Goal: Transaction & Acquisition: Purchase product/service

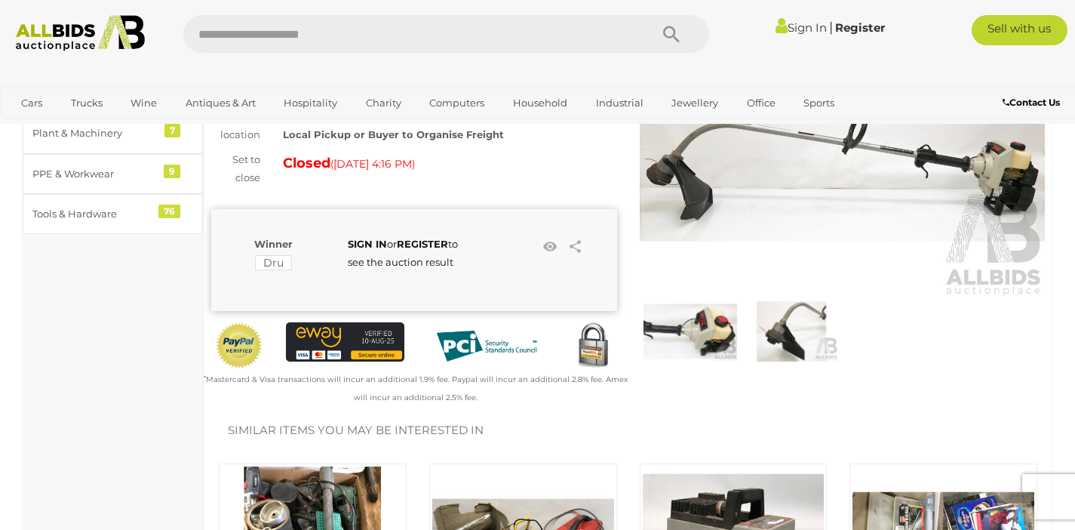
scroll to position [186, 0]
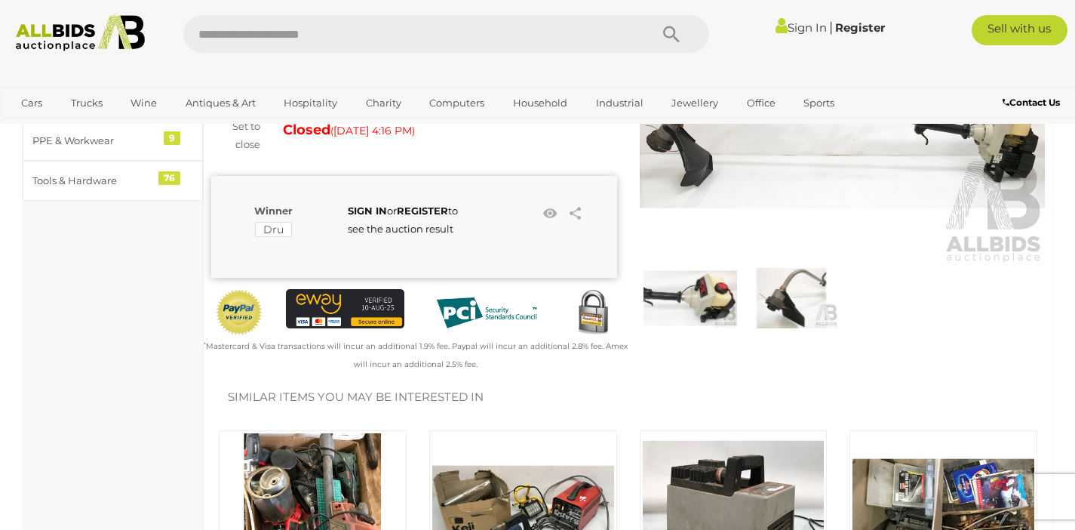
click at [703, 303] on img at bounding box center [691, 298] width 94 height 60
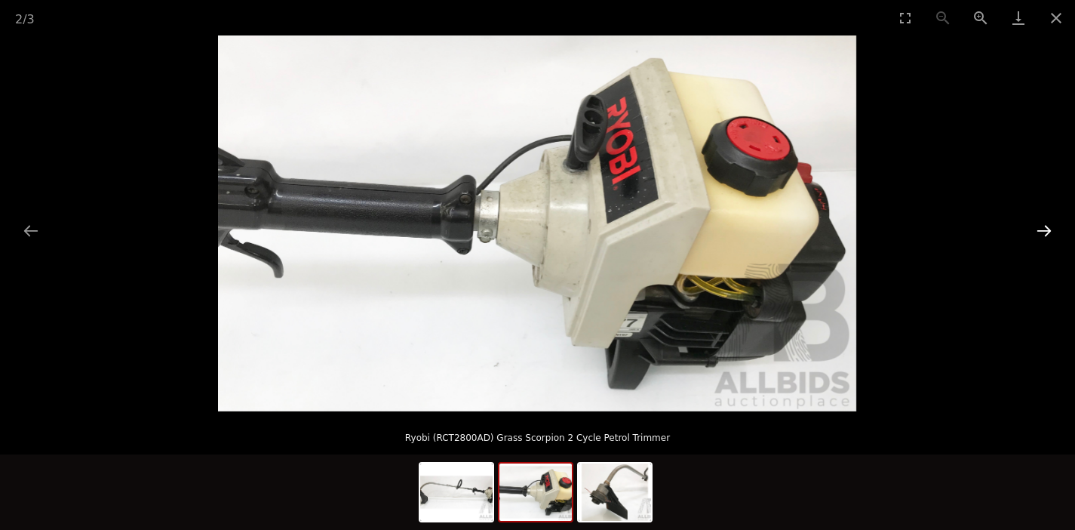
click at [1042, 239] on button "Next slide" at bounding box center [1045, 230] width 32 height 29
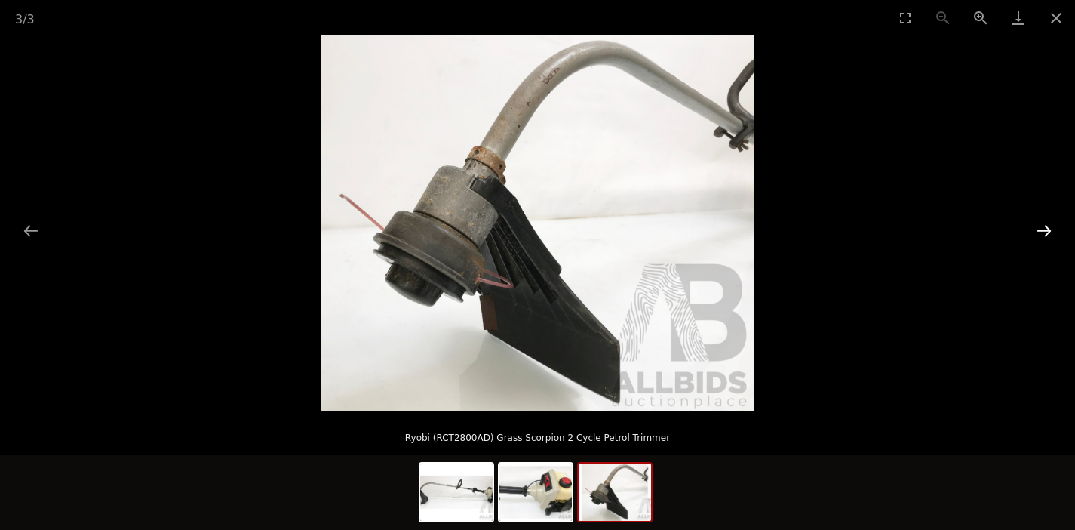
click at [1042, 239] on button "Next slide" at bounding box center [1045, 230] width 32 height 29
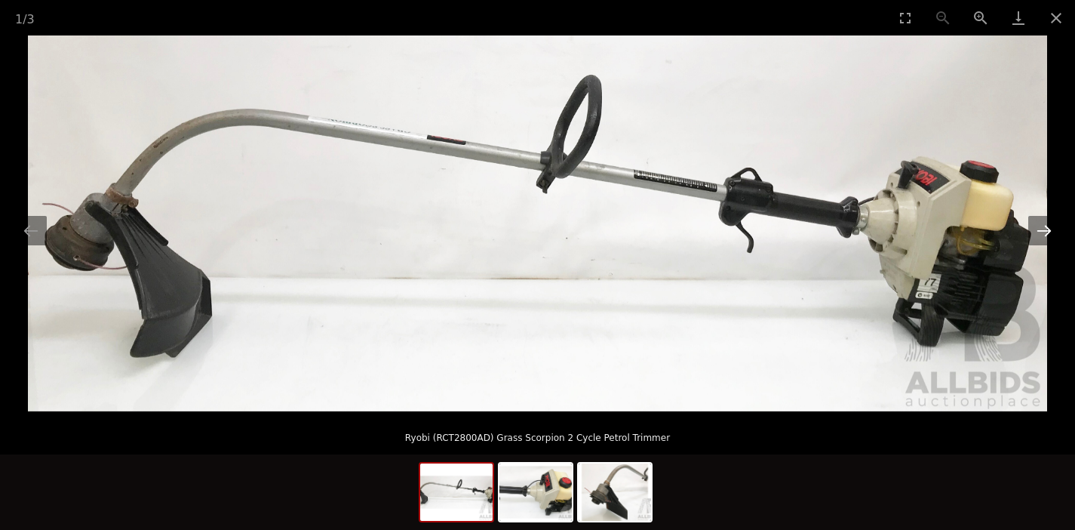
click at [1042, 239] on button "Next slide" at bounding box center [1045, 230] width 32 height 29
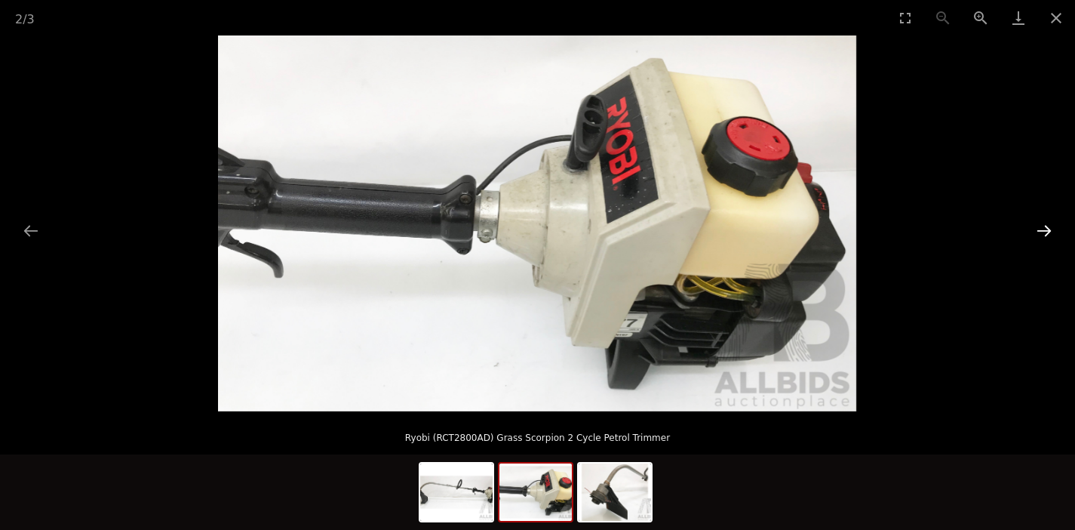
click at [1042, 239] on button "Next slide" at bounding box center [1045, 230] width 32 height 29
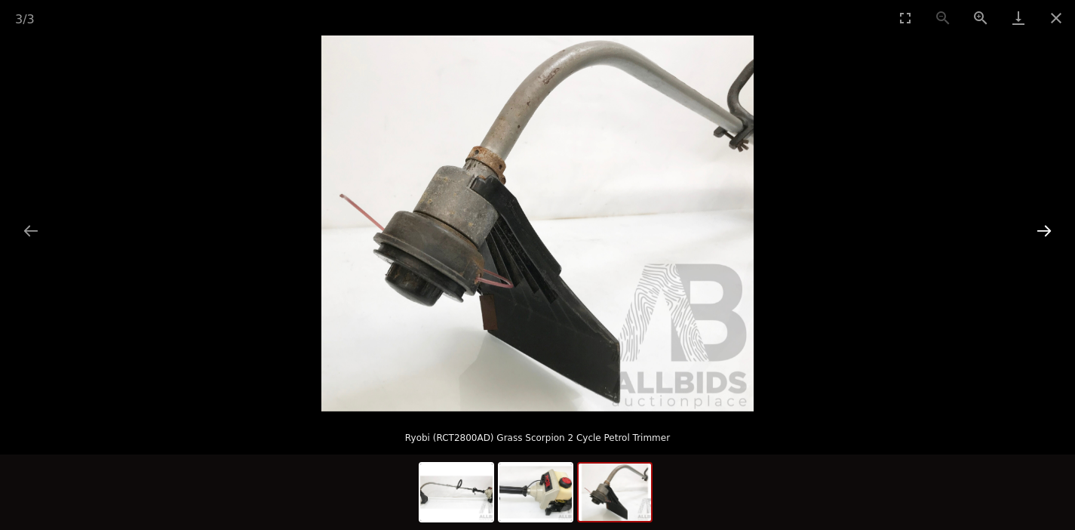
click at [1042, 239] on button "Next slide" at bounding box center [1045, 230] width 32 height 29
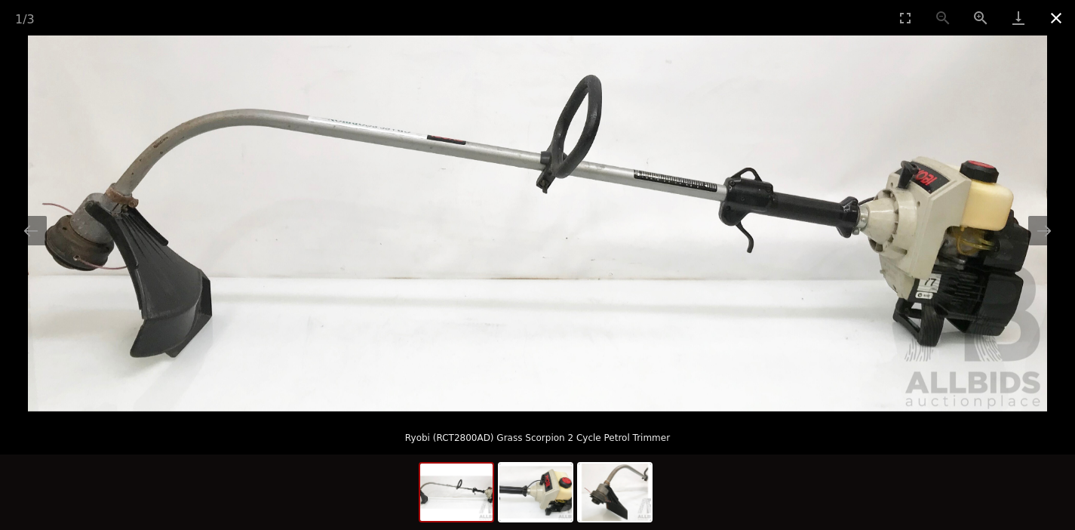
click at [1060, 15] on button "Close gallery" at bounding box center [1057, 17] width 38 height 35
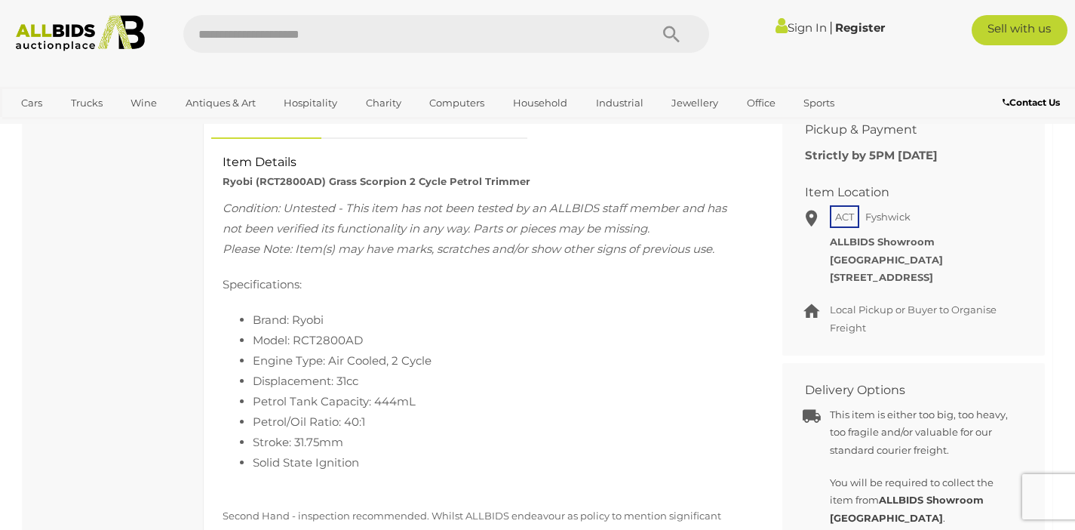
scroll to position [820, 0]
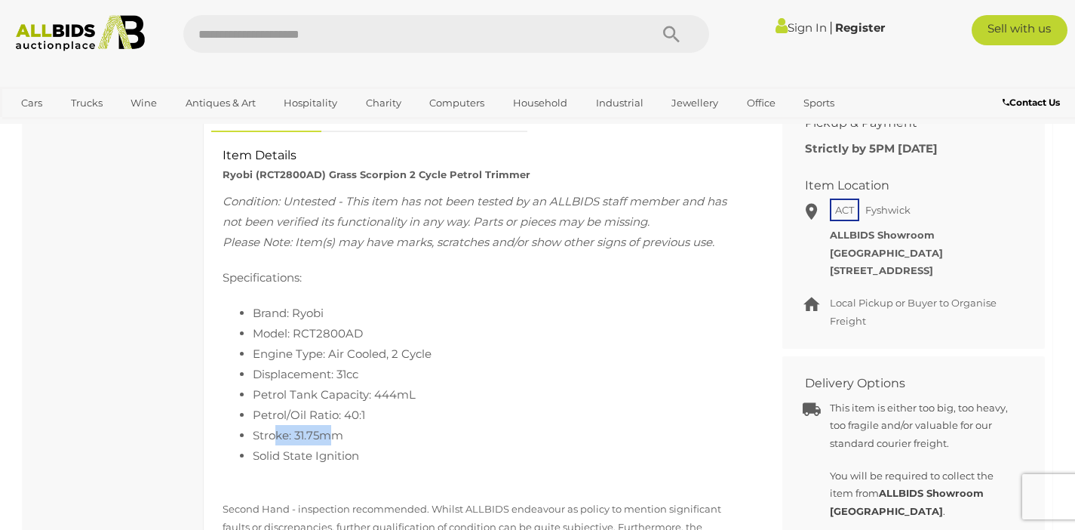
drag, startPoint x: 275, startPoint y: 452, endPoint x: 331, endPoint y: 461, distance: 56.6
click at [331, 445] on li "Stroke: 31.75mm" at bounding box center [501, 435] width 496 height 20
click at [378, 445] on li "Stroke: 31.75mm" at bounding box center [501, 435] width 496 height 20
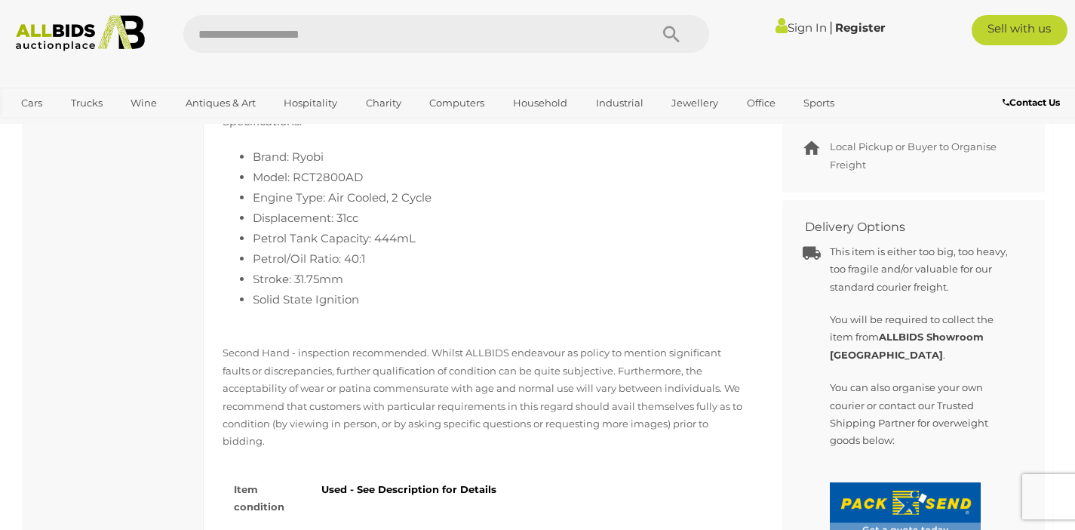
scroll to position [962, 0]
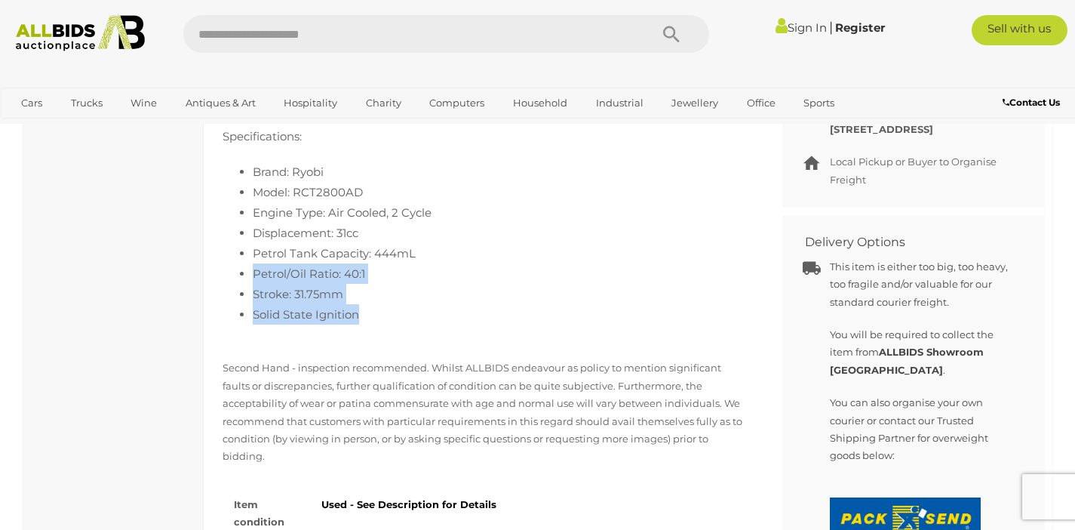
drag, startPoint x: 359, startPoint y: 331, endPoint x: 252, endPoint y: 294, distance: 113.6
click at [252, 294] on ul "Brand: Ryobi Model: RCT2800AD Engine Type: Air Cooled, 2 Cycle Displacement: 31…" at bounding box center [486, 253] width 526 height 183
copy ul "Petrol/Oil Ratio: 40:1 Stroke: 31.75mm Solid State Ignition"
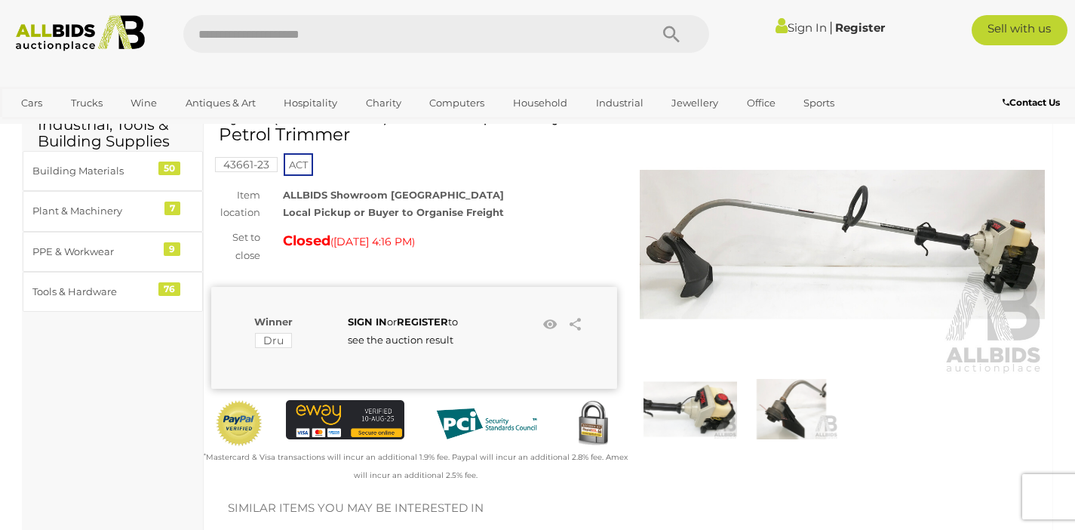
scroll to position [0, 0]
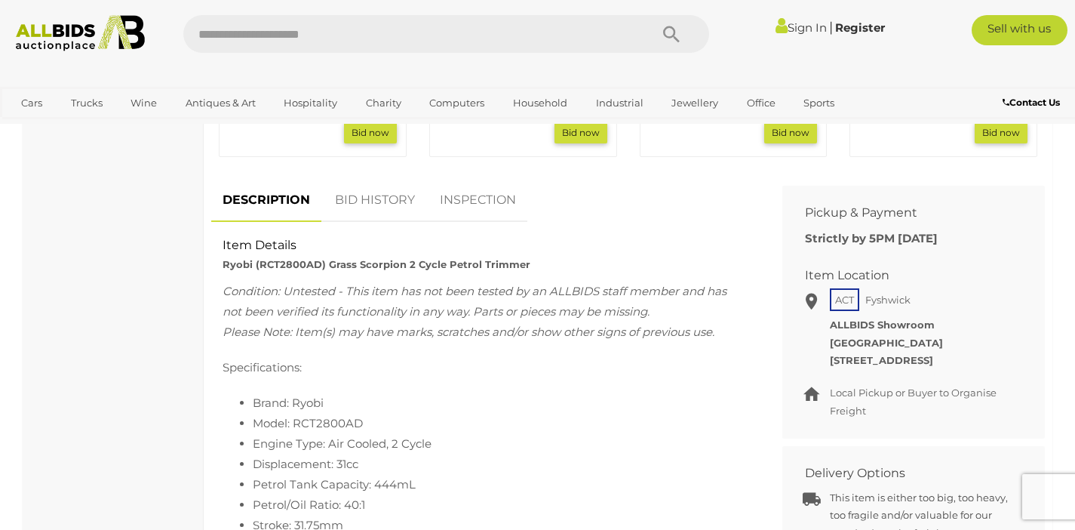
scroll to position [974, 0]
